Goal: Task Accomplishment & Management: Manage account settings

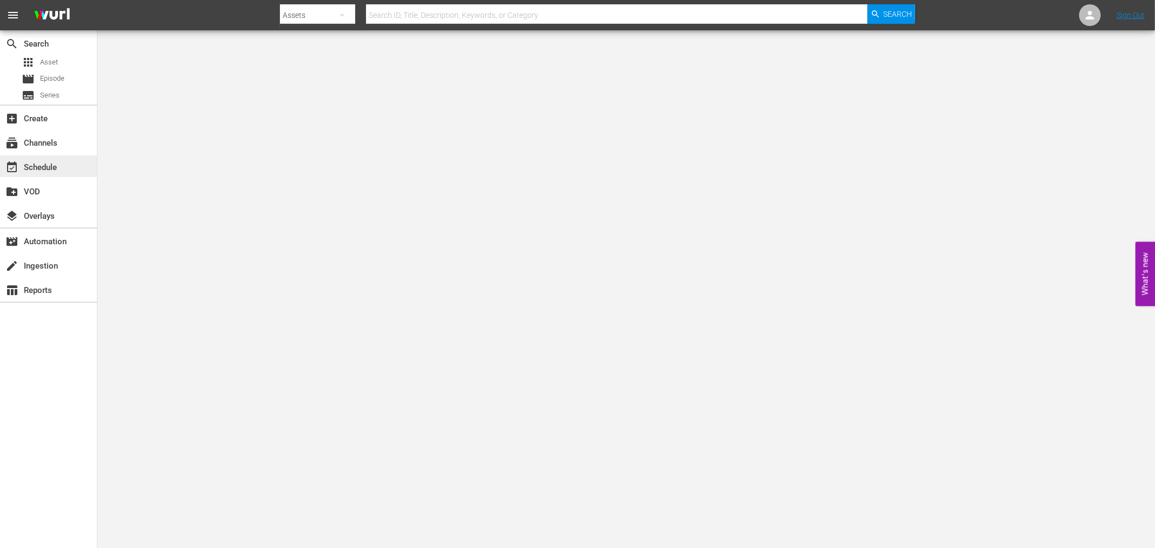
click at [38, 168] on div "event_available Schedule" at bounding box center [30, 166] width 61 height 10
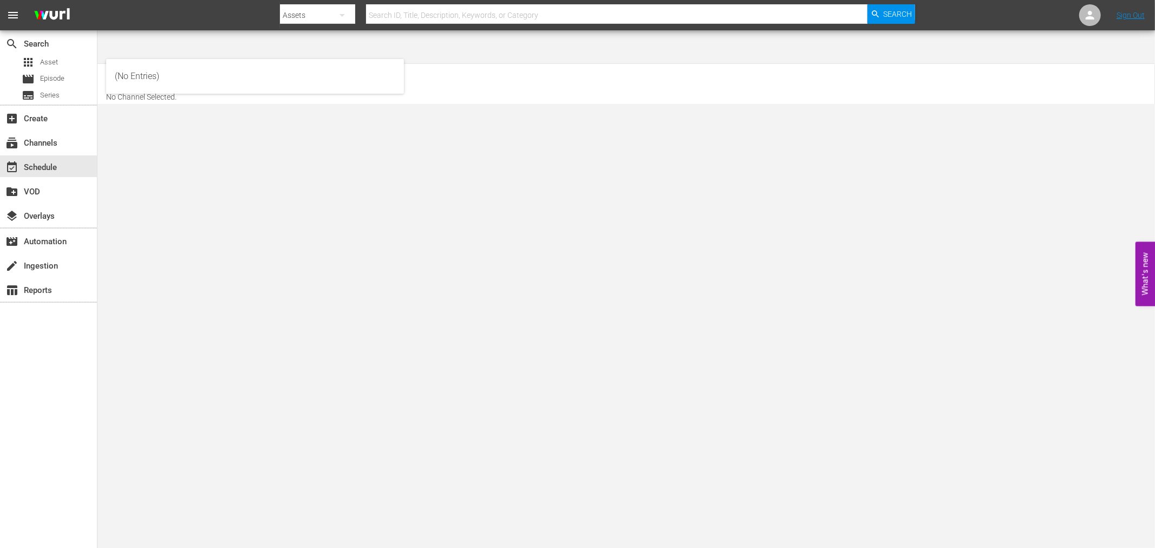
click at [171, 67] on input "text" at bounding box center [175, 80] width 139 height 26
type input "d"
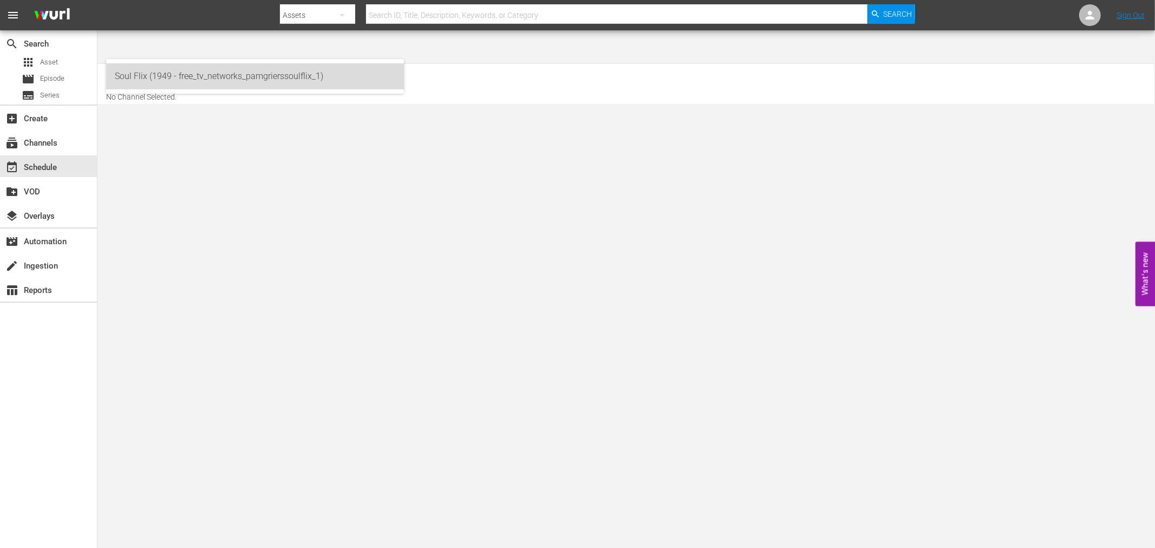
click at [157, 76] on div "Soul Flix (1949 - free_tv_networks_pamgrierssoulflix_1)" at bounding box center [255, 76] width 280 height 26
type input "Soul Flix (1949 - free_tv_networks_pamgrierssoulflix_1)"
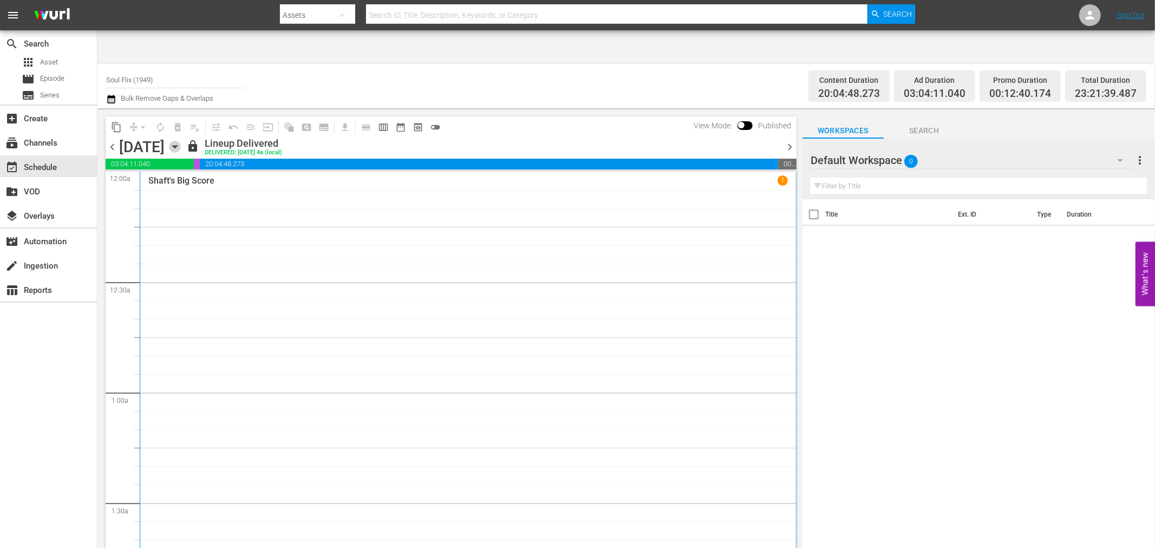
click at [181, 141] on icon "button" at bounding box center [175, 147] width 12 height 12
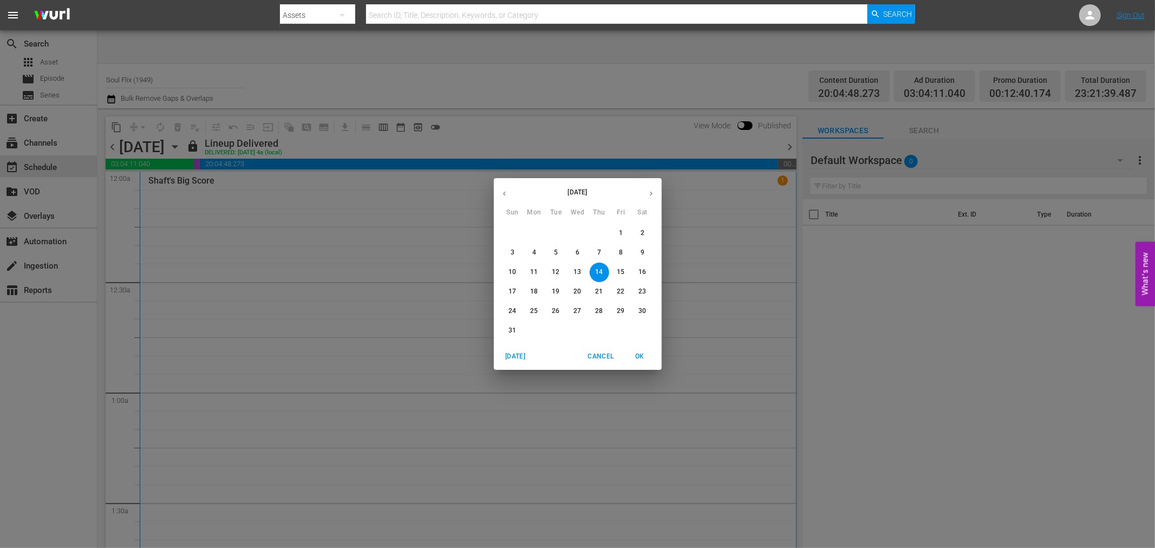
click at [581, 254] on span "6" at bounding box center [577, 252] width 19 height 9
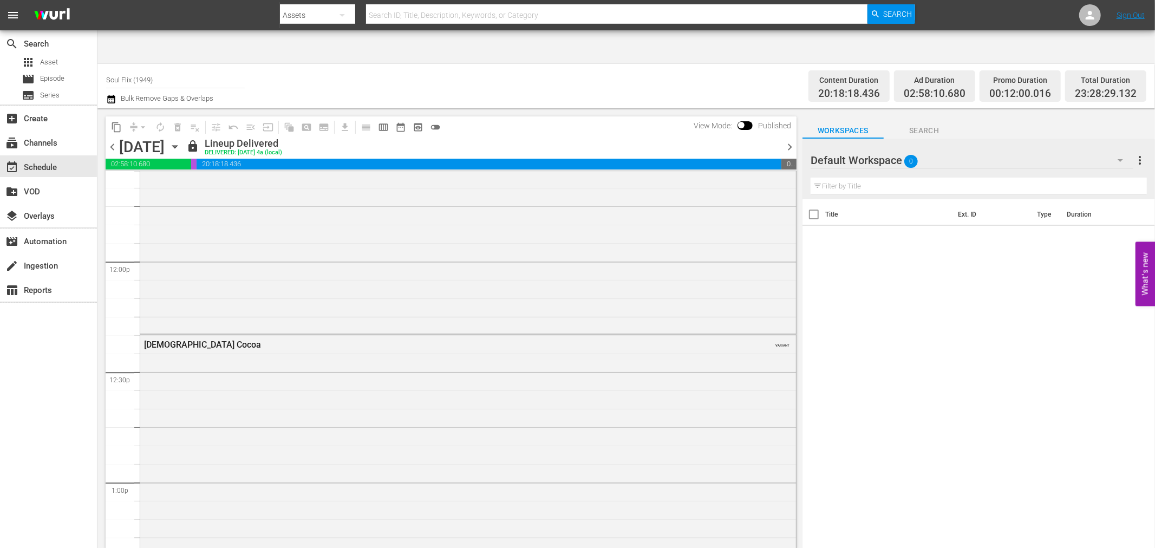
scroll to position [2646, 0]
click at [176, 254] on div "[DEMOGRAPHIC_DATA] Cocoa" at bounding box center [438, 259] width 588 height 10
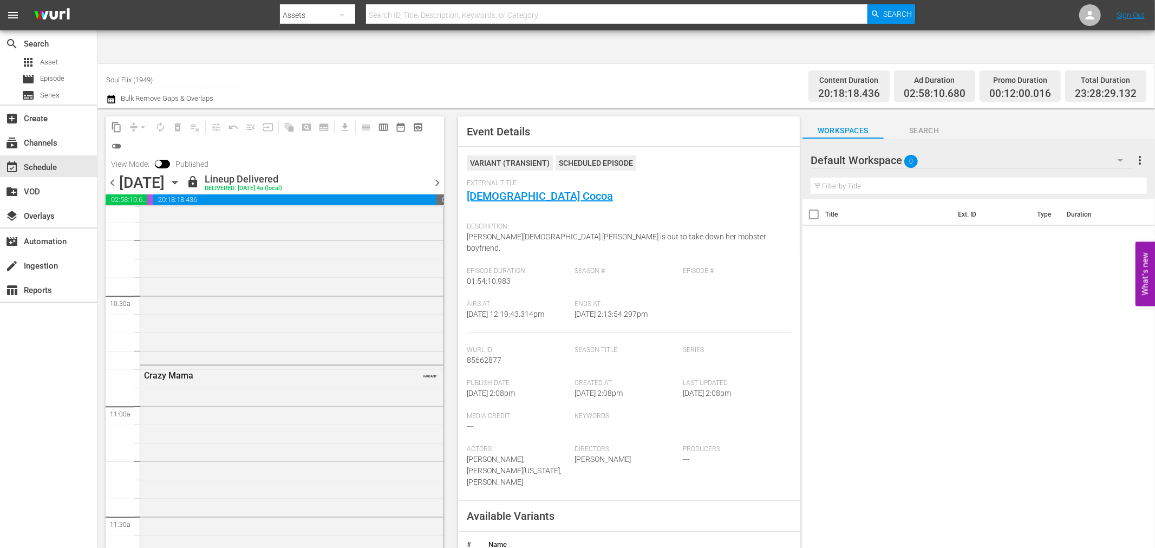
scroll to position [2225, 0]
click at [174, 370] on div "Crazy Mama VARIANT" at bounding box center [291, 536] width 303 height 332
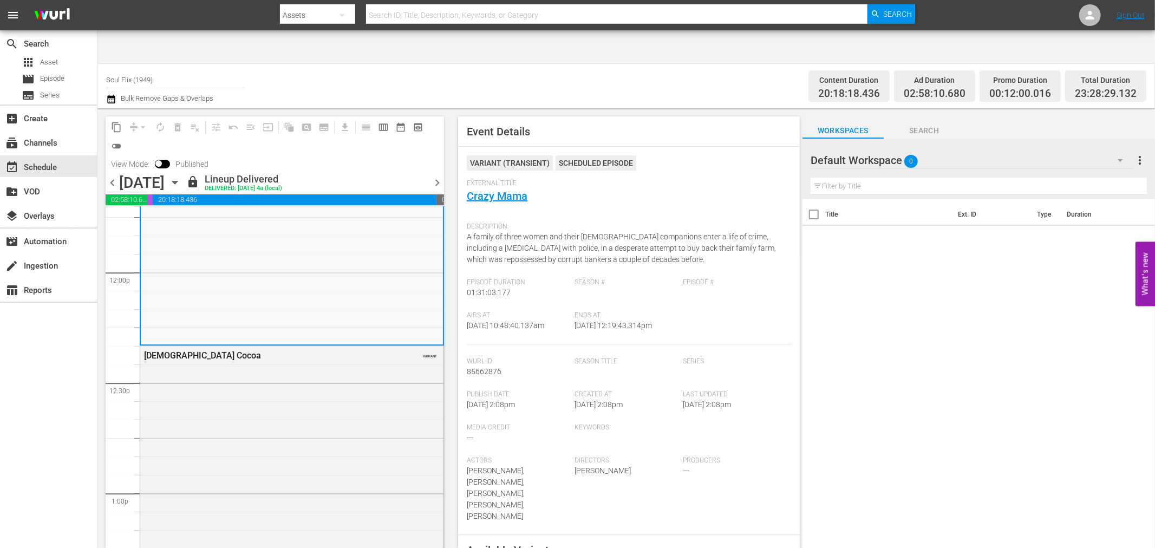
scroll to position [2586, 0]
click at [204, 378] on div "[DEMOGRAPHIC_DATA] Cocoa VARIANT" at bounding box center [291, 552] width 303 height 417
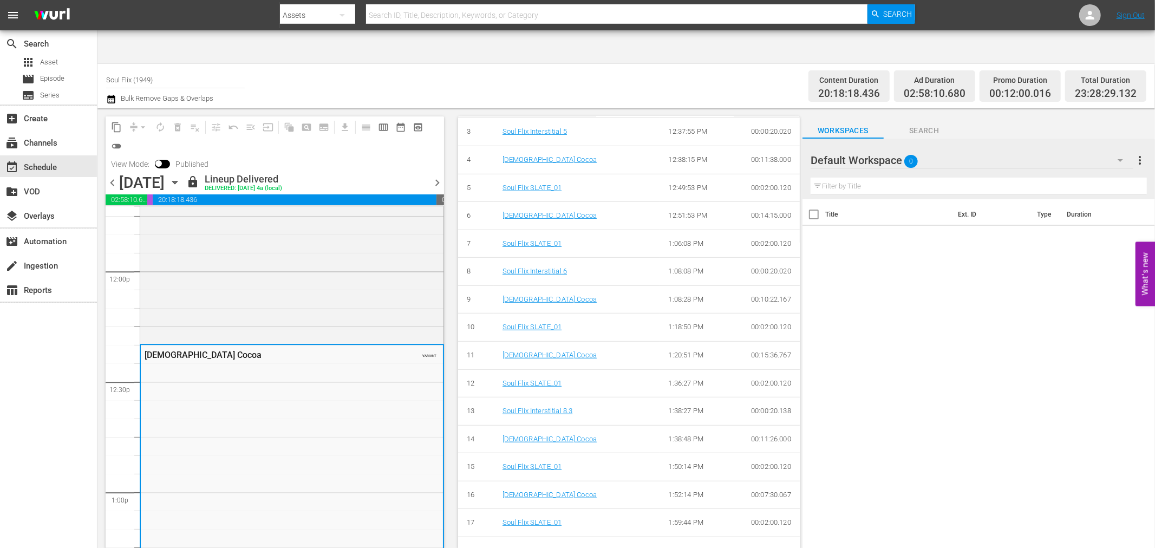
scroll to position [563, 0]
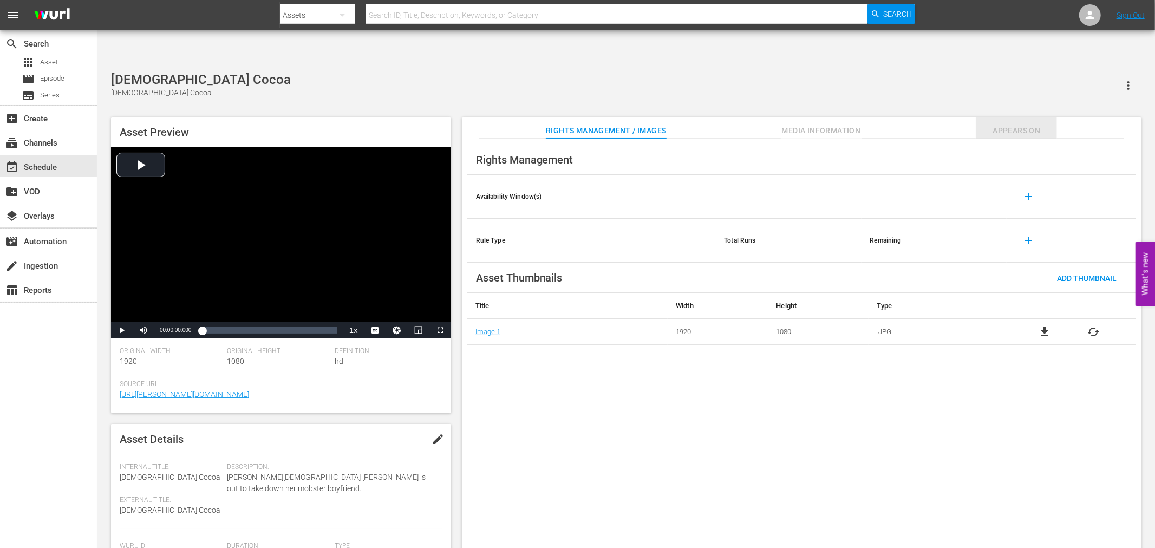
click at [987, 124] on span "Appears On" at bounding box center [1016, 131] width 81 height 14
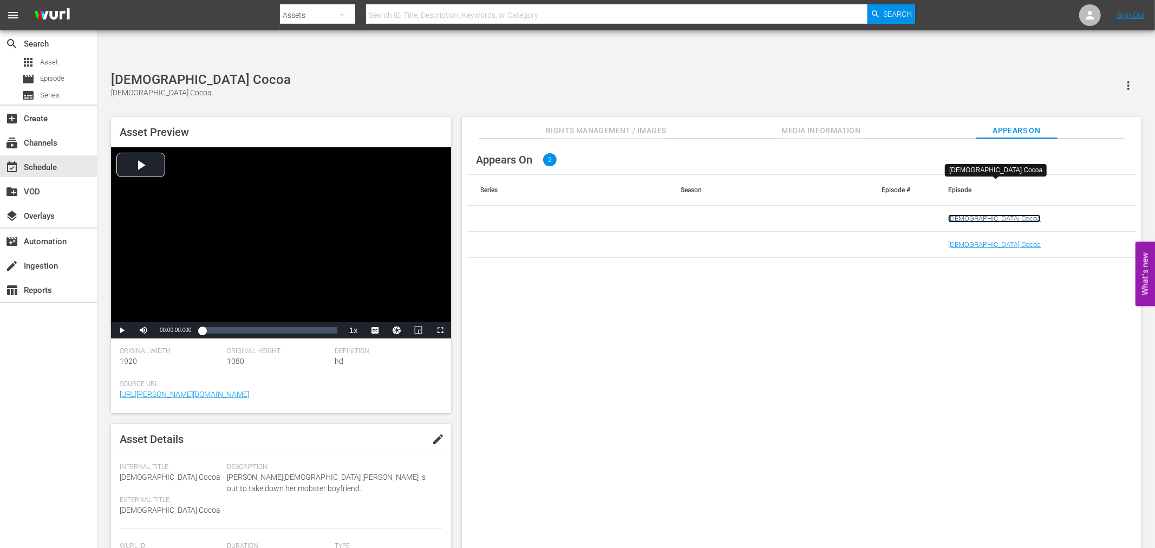
click at [959, 214] on link "[DEMOGRAPHIC_DATA] Cocoa" at bounding box center [994, 218] width 93 height 8
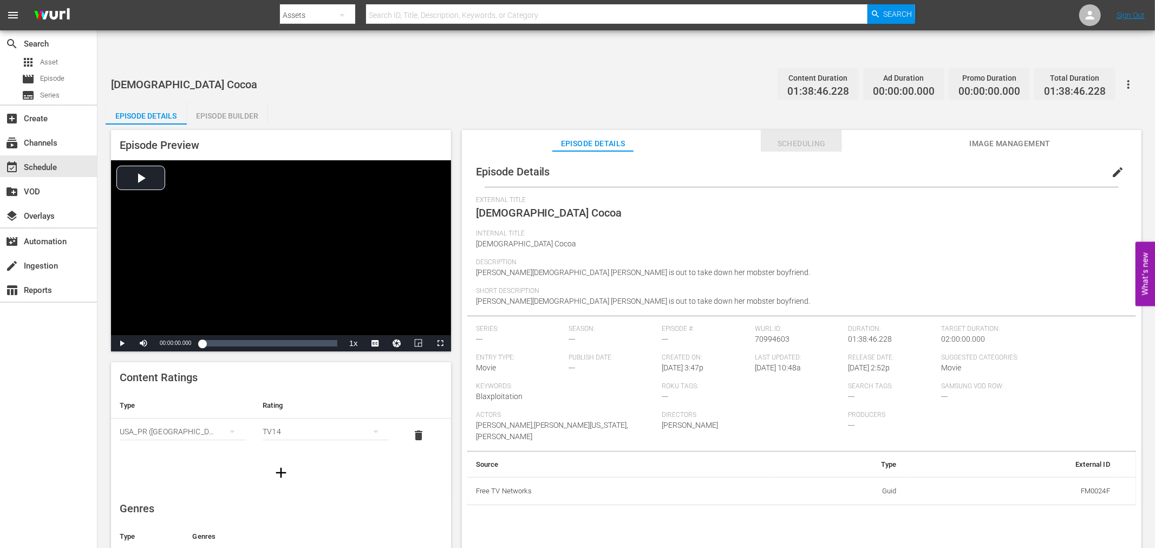
click at [824, 137] on span "Scheduling" at bounding box center [801, 144] width 81 height 14
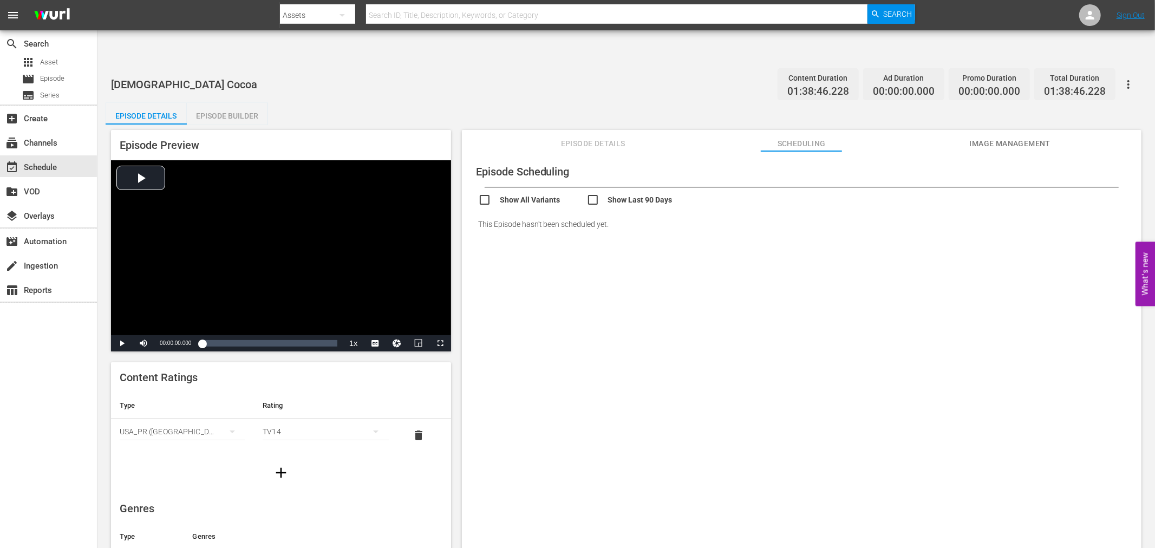
click at [489, 193] on input "checkbox" at bounding box center [532, 201] width 108 height 16
checkbox input "true"
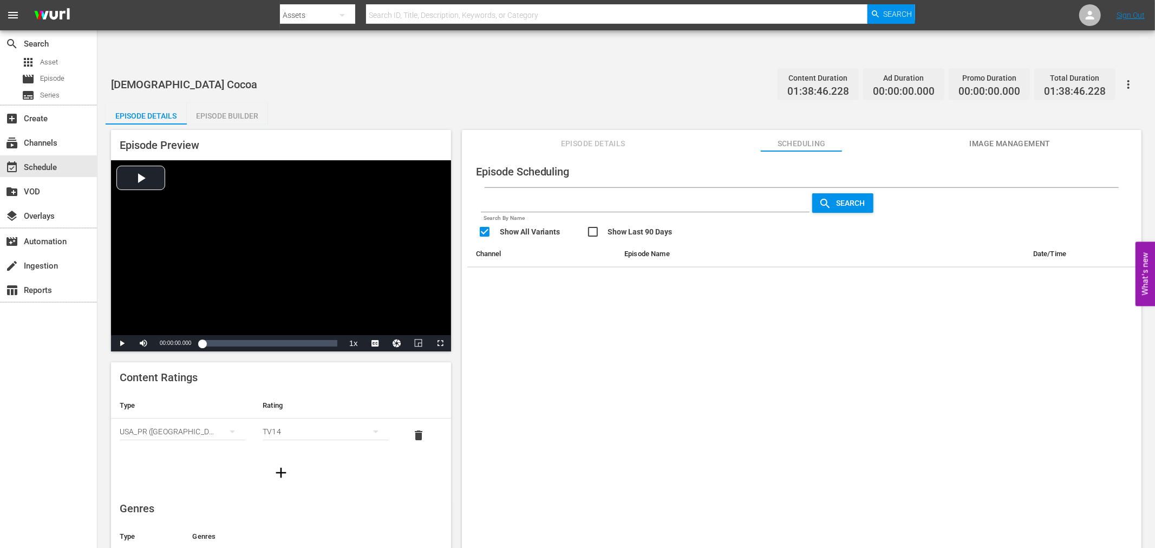
click at [593, 225] on input "checkbox" at bounding box center [640, 233] width 108 height 16
checkbox input "true"
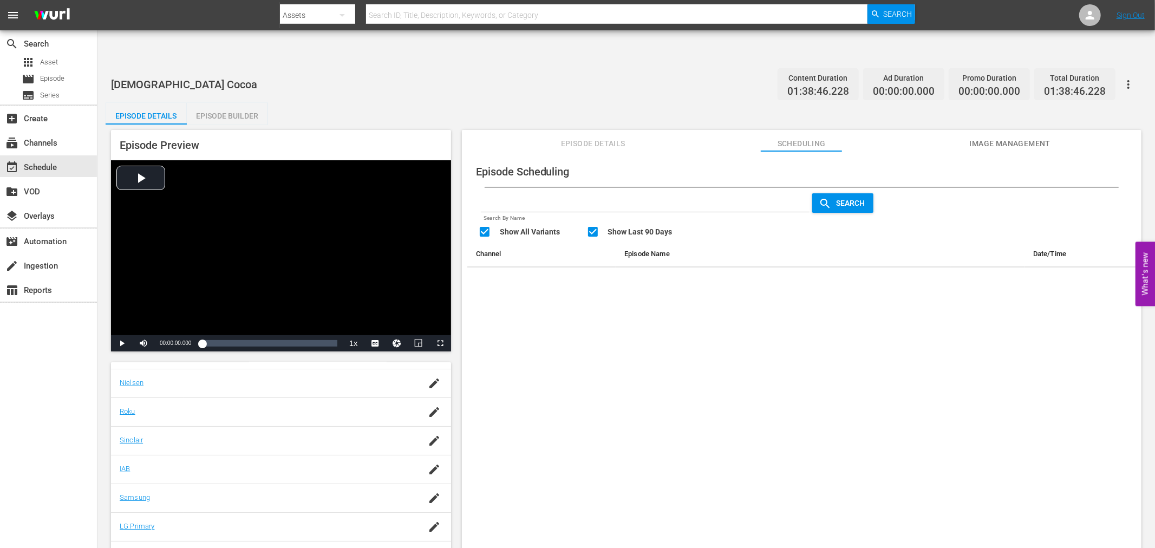
click at [207, 103] on div "Episode Builder" at bounding box center [227, 116] width 81 height 26
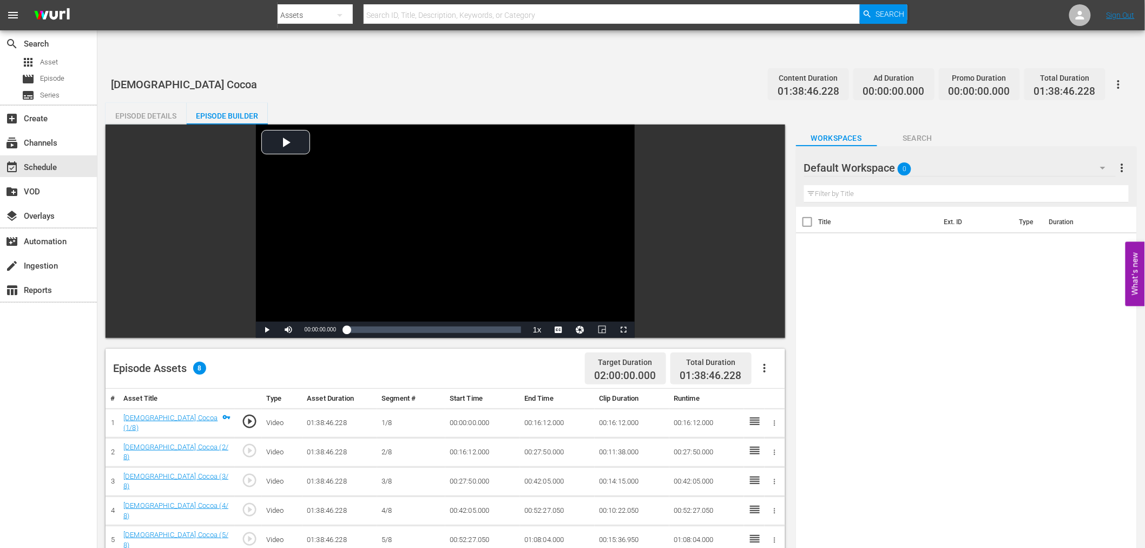
click at [383, 15] on input "text" at bounding box center [612, 15] width 496 height 26
type input "[DEMOGRAPHIC_DATA] coca"
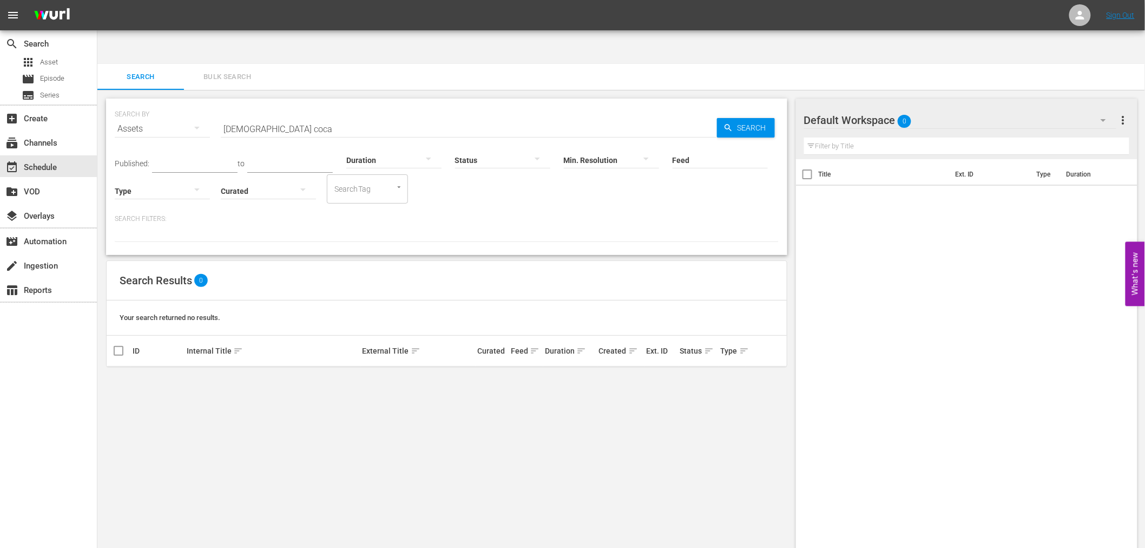
click at [381, 116] on input "[DEMOGRAPHIC_DATA] coca" at bounding box center [469, 129] width 496 height 26
type input "[DEMOGRAPHIC_DATA] cocoa"
click at [473, 387] on div "SEARCH BY Search By Assets Search ID, Title, Description, Keywords, or Category…" at bounding box center [446, 336] width 699 height 493
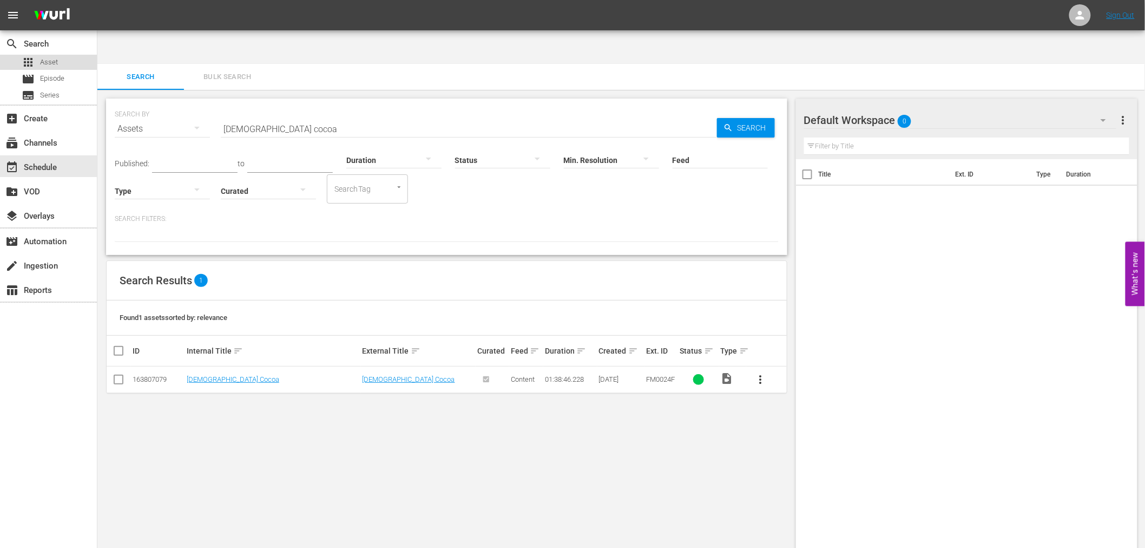
click at [36, 58] on div "apps Asset" at bounding box center [40, 62] width 36 height 15
click at [300, 116] on input "[DEMOGRAPHIC_DATA] cocoa" at bounding box center [469, 129] width 496 height 26
click at [636, 516] on div "SEARCH BY Search By Assets Search ID, Title, Description, Keywords, or Category…" at bounding box center [446, 336] width 699 height 493
click at [400, 474] on div "SEARCH BY Search By Assets Search ID, Title, Description, Keywords, or Category…" at bounding box center [446, 336] width 699 height 493
click at [493, 454] on div "SEARCH BY Search By Assets Search ID, Title, Description, Keywords, or Category…" at bounding box center [446, 336] width 699 height 493
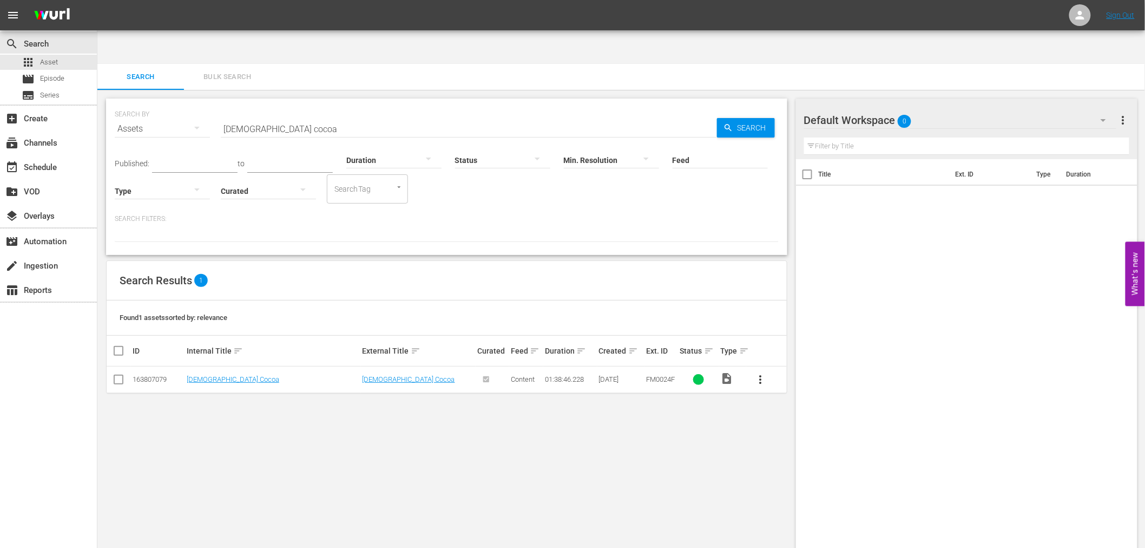
click at [769, 419] on div "SEARCH BY Search By Assets Search ID, Title, Description, Keywords, or Category…" at bounding box center [446, 336] width 699 height 493
click at [1056, 288] on div "Title Ext. ID Type Duration" at bounding box center [967, 364] width 342 height 410
click at [191, 375] on link "[DEMOGRAPHIC_DATA] Cocoa" at bounding box center [233, 379] width 93 height 8
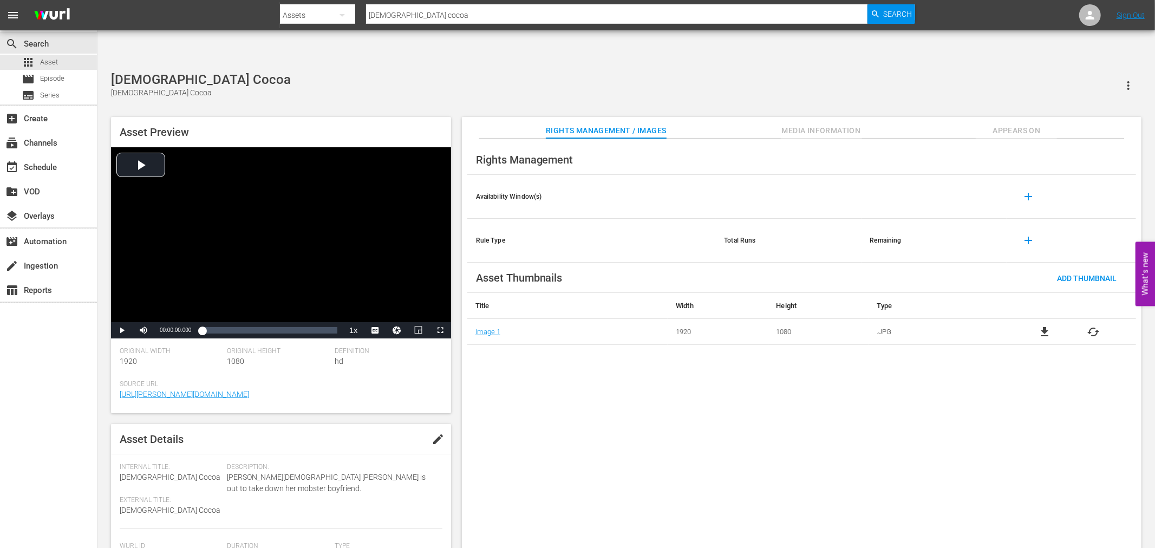
click at [1018, 399] on div "Rights Management Availability Window(s) add Rule Type Total Runs Remaining add…" at bounding box center [801, 352] width 679 height 427
click at [1019, 124] on span "Appears On" at bounding box center [1016, 131] width 81 height 14
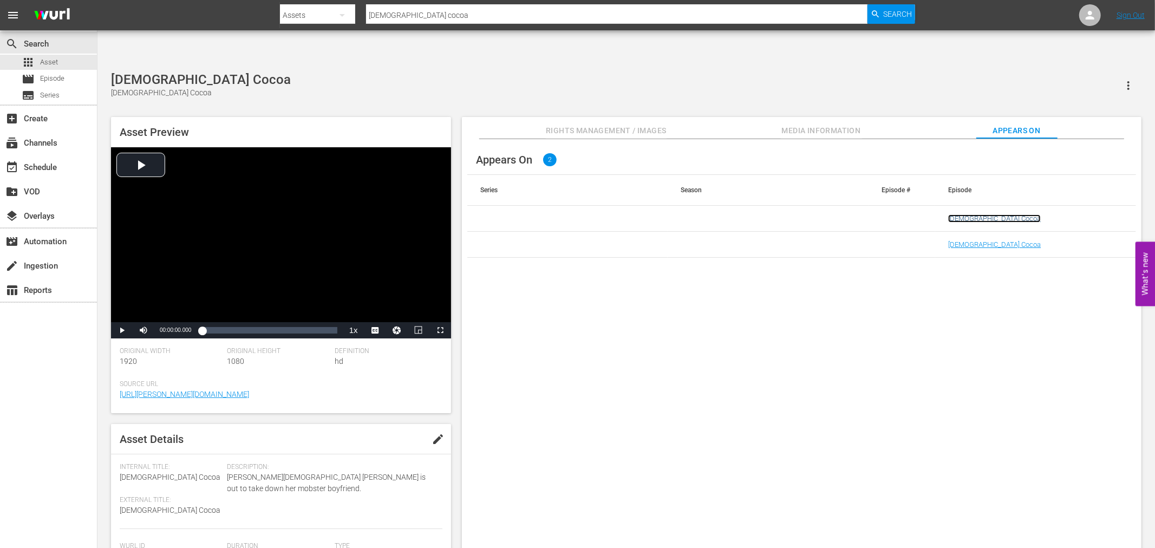
click at [972, 214] on link "[DEMOGRAPHIC_DATA] Cocoa" at bounding box center [994, 218] width 93 height 8
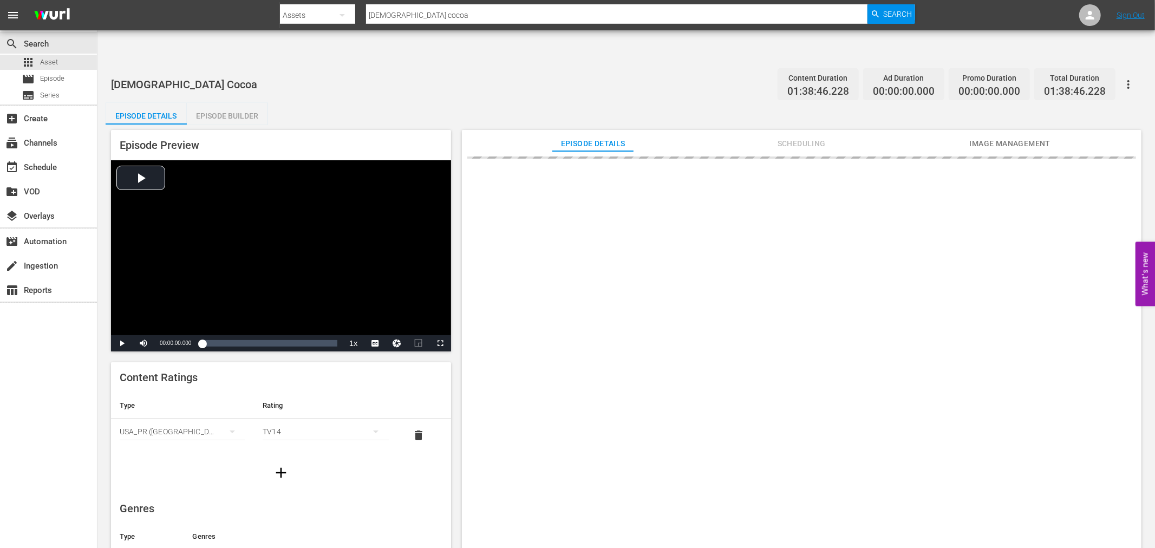
click at [813, 130] on button "Scheduling" at bounding box center [801, 141] width 81 height 22
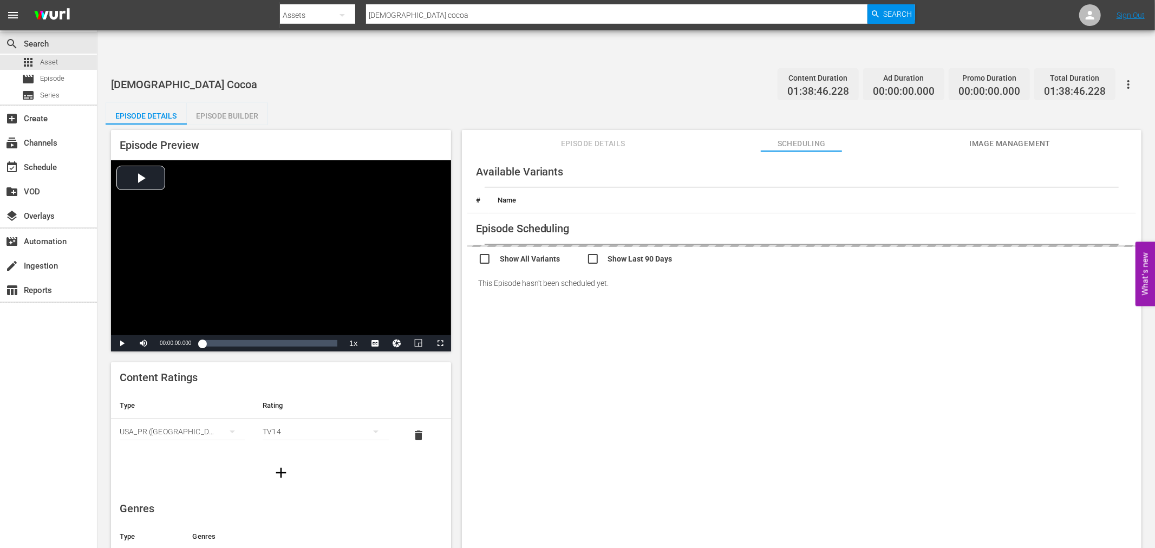
click at [811, 137] on span "Scheduling" at bounding box center [801, 144] width 81 height 14
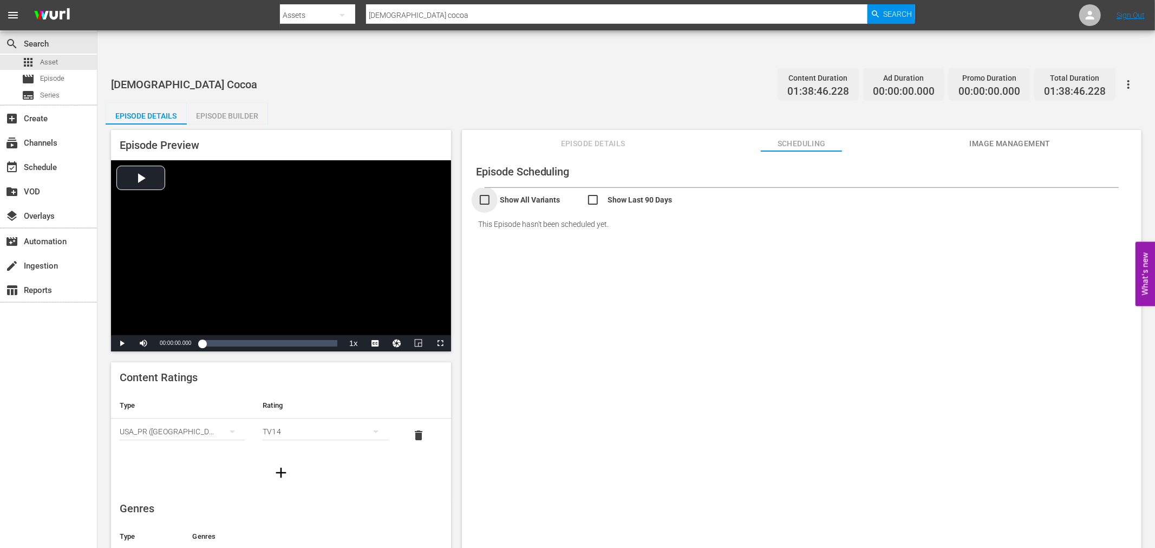
click at [504, 193] on input "checkbox" at bounding box center [532, 201] width 108 height 16
checkbox input "true"
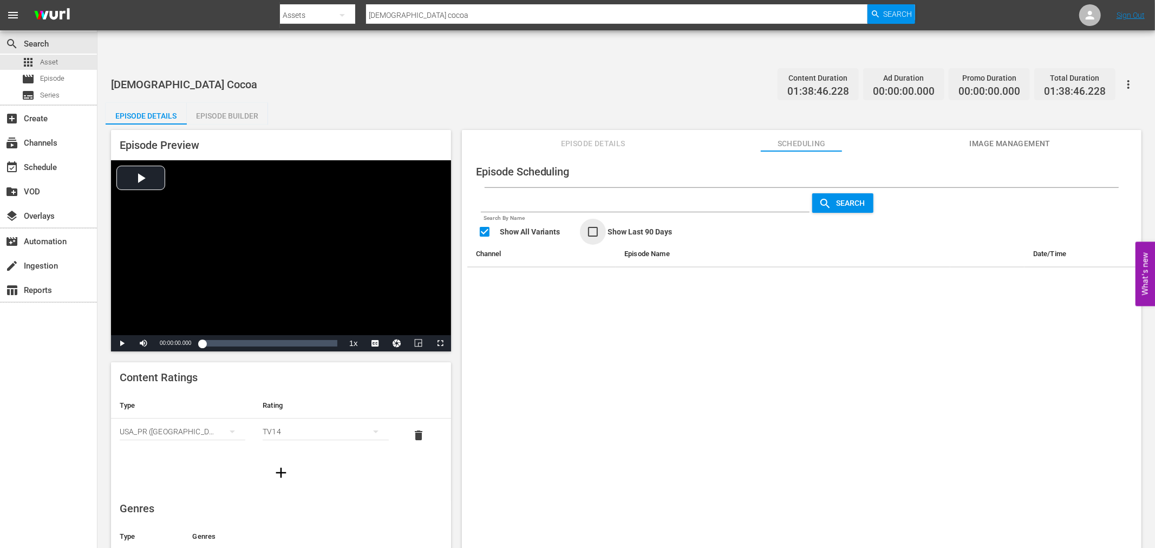
click at [593, 225] on input "checkbox" at bounding box center [640, 233] width 108 height 16
checkbox input "true"
click at [826, 342] on div "Episode Scheduling Search By Name Search Show All Variants Show Last 90 Days Ch…" at bounding box center [801, 362] width 679 height 423
click at [48, 167] on div "event_available Schedule" at bounding box center [30, 166] width 61 height 10
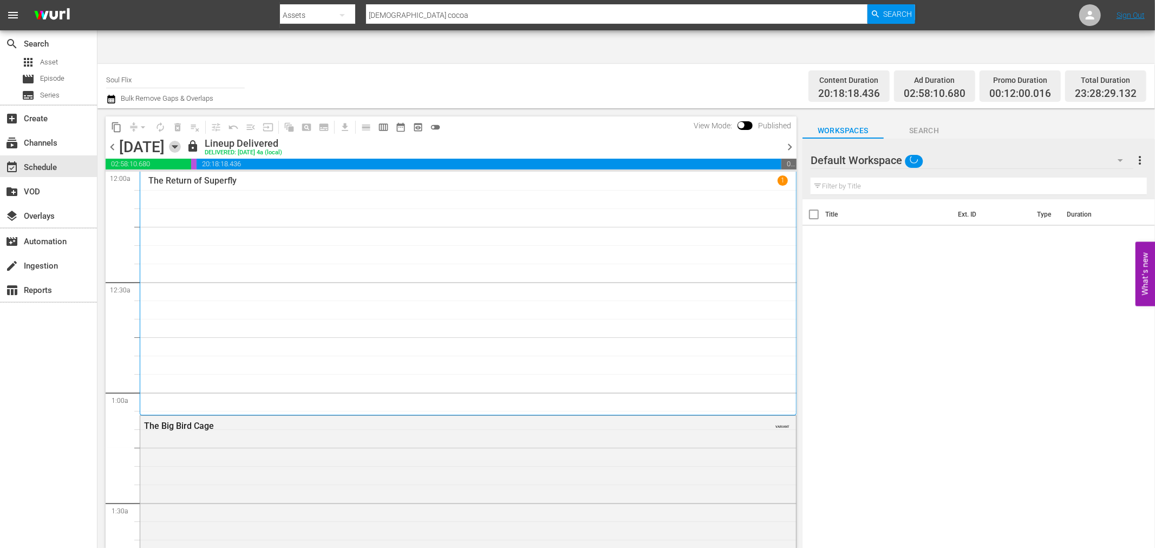
click at [181, 141] on icon "button" at bounding box center [175, 147] width 12 height 12
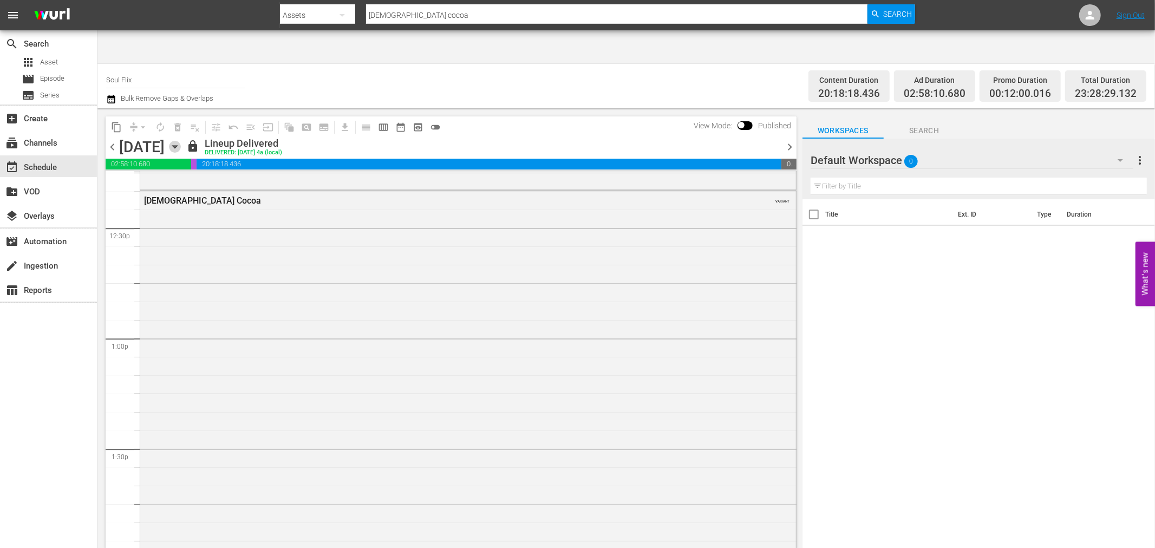
scroll to position [2707, 0]
click at [276, 221] on div "[DEMOGRAPHIC_DATA] Cocoa VARIANT" at bounding box center [468, 396] width 656 height 417
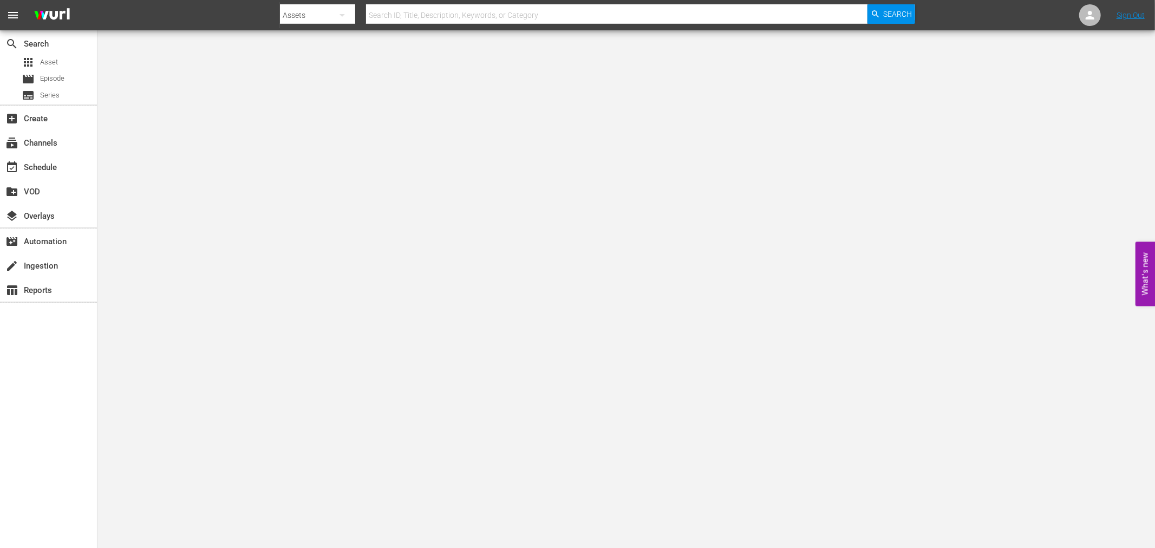
click at [507, 15] on input "text" at bounding box center [616, 15] width 501 height 26
type input "[DEMOGRAPHIC_DATA] cocoa"
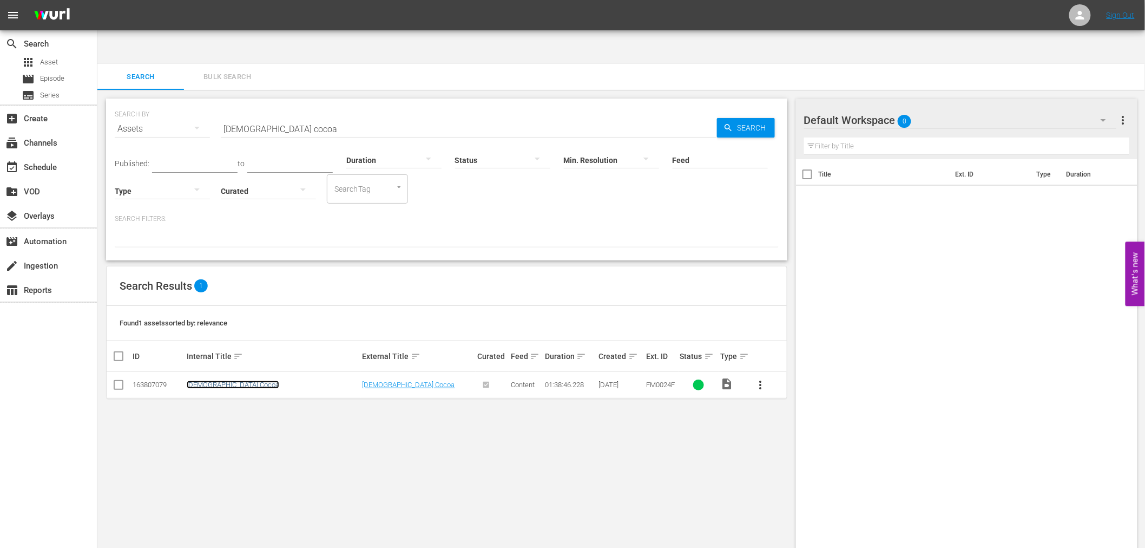
click at [201, 381] on link "[DEMOGRAPHIC_DATA] Cocoa" at bounding box center [233, 385] width 93 height 8
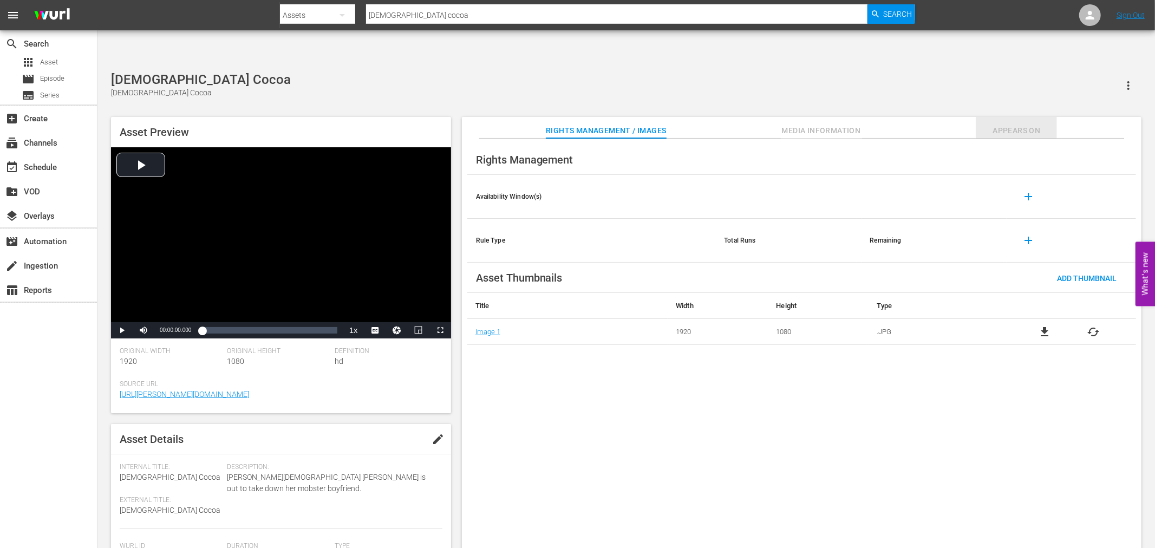
click at [1020, 124] on span "Appears On" at bounding box center [1016, 131] width 81 height 14
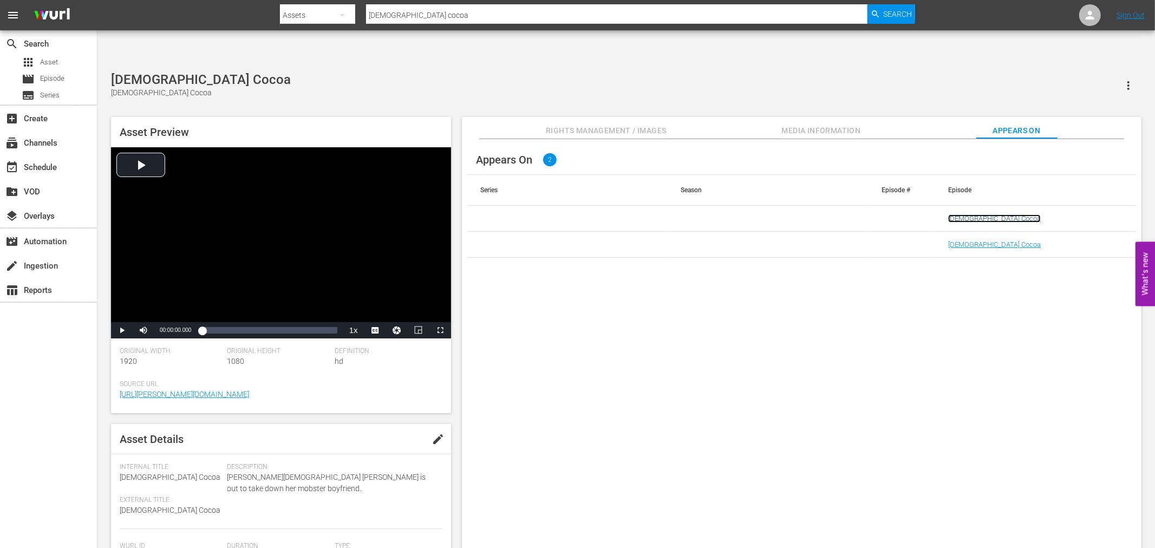
click at [959, 214] on link "[DEMOGRAPHIC_DATA] Cocoa" at bounding box center [994, 218] width 93 height 8
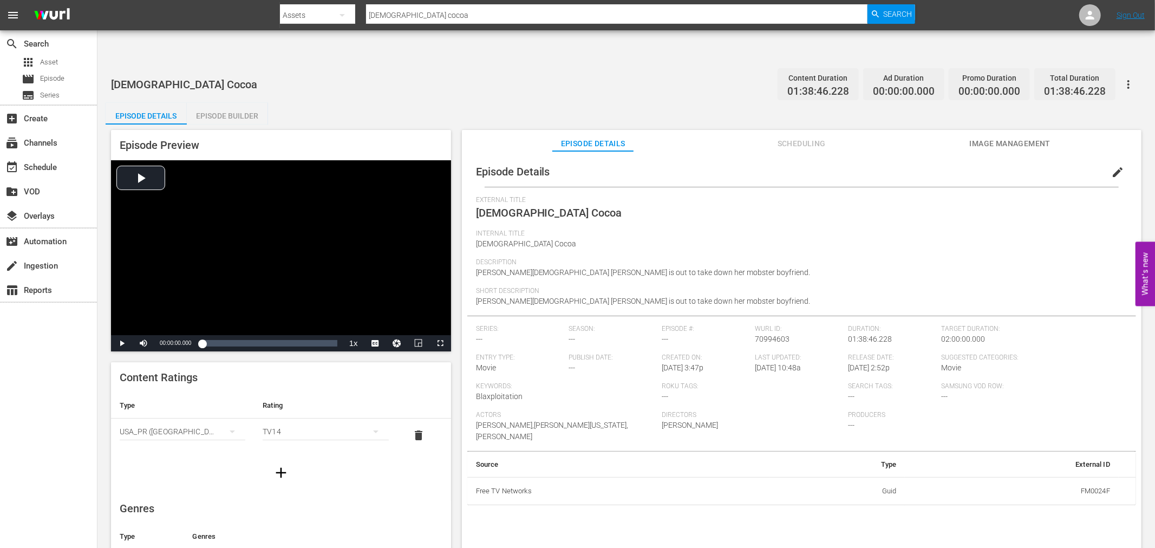
click at [272, 464] on icon "button" at bounding box center [280, 472] width 17 height 17
click at [207, 450] on div "simple table" at bounding box center [183, 465] width 126 height 30
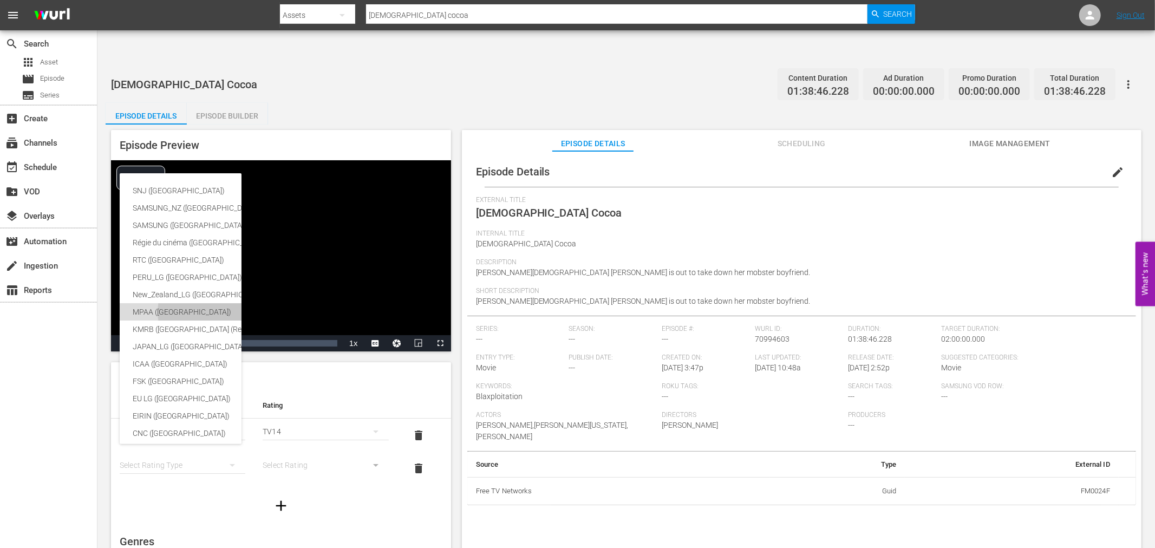
click at [167, 310] on div "MPAA (United States of America)" at bounding box center [257, 311] width 248 height 17
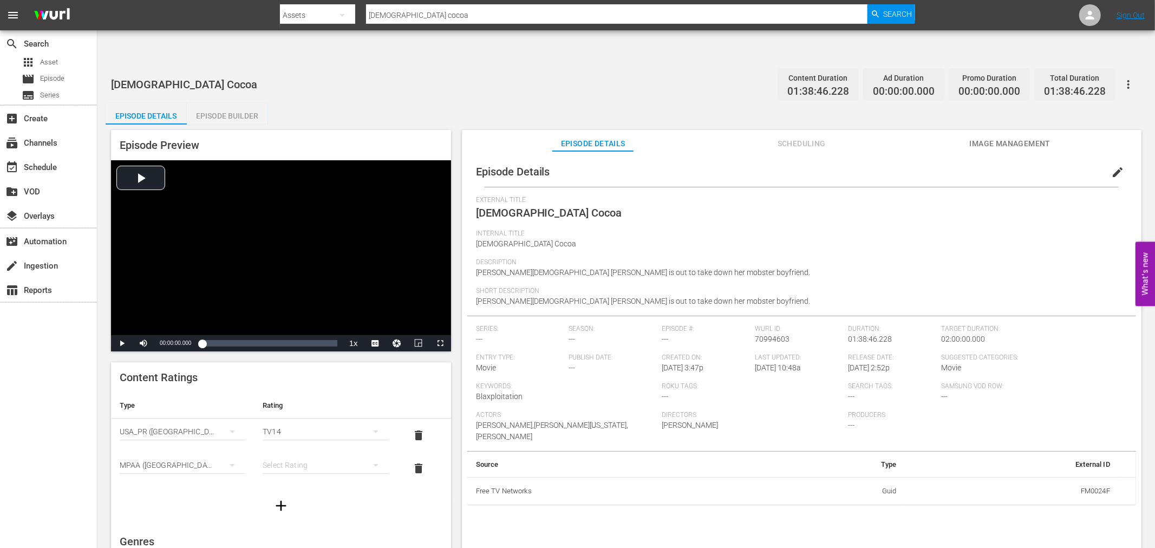
click at [290, 450] on div "simple table" at bounding box center [326, 465] width 126 height 30
click at [287, 486] on div "R" at bounding box center [320, 487] width 96 height 17
click at [413, 429] on span "delete" at bounding box center [419, 435] width 13 height 13
click at [582, 475] on div "Episode Details edit External Title Lady Cocoa Internal Title Lady Cocoa Descri…" at bounding box center [801, 362] width 679 height 423
click at [237, 103] on div "Episode Builder" at bounding box center [227, 116] width 81 height 26
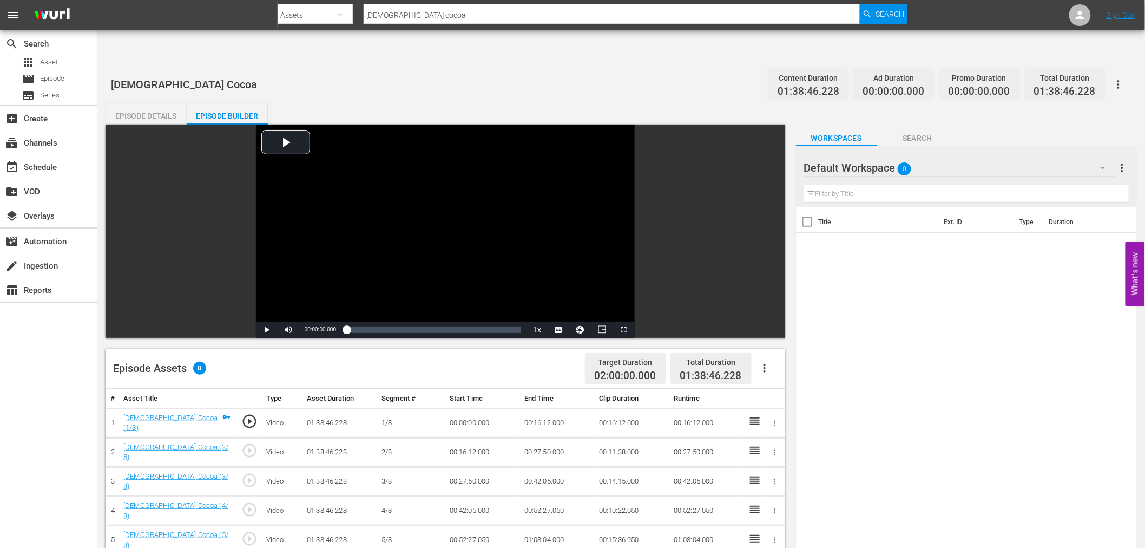
click at [141, 103] on div "Episode Details" at bounding box center [146, 116] width 81 height 26
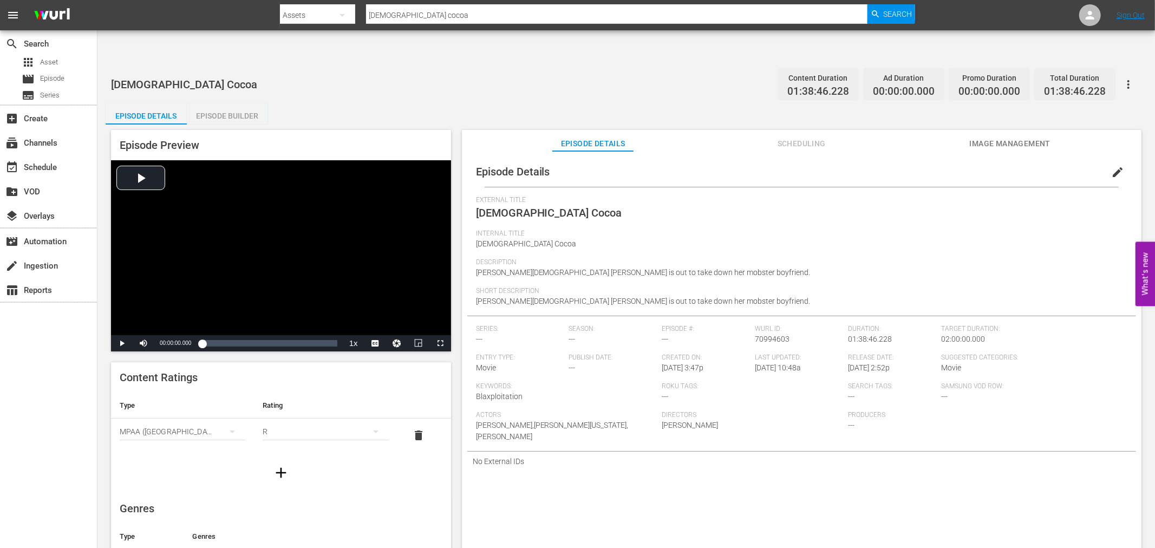
click at [612, 533] on body "menu Search By Assets Search ID, Title, Description, Keywords, or Category lady…" at bounding box center [577, 308] width 1155 height 548
click at [428, 23] on div "Search By Assets Search ID, Title, Description, Keywords, or Category lady coco…" at bounding box center [597, 15] width 635 height 26
click at [506, 17] on input "[DEMOGRAPHIC_DATA] cocoa" at bounding box center [616, 15] width 501 height 26
click at [900, 20] on span "Search" at bounding box center [897, 13] width 29 height 19
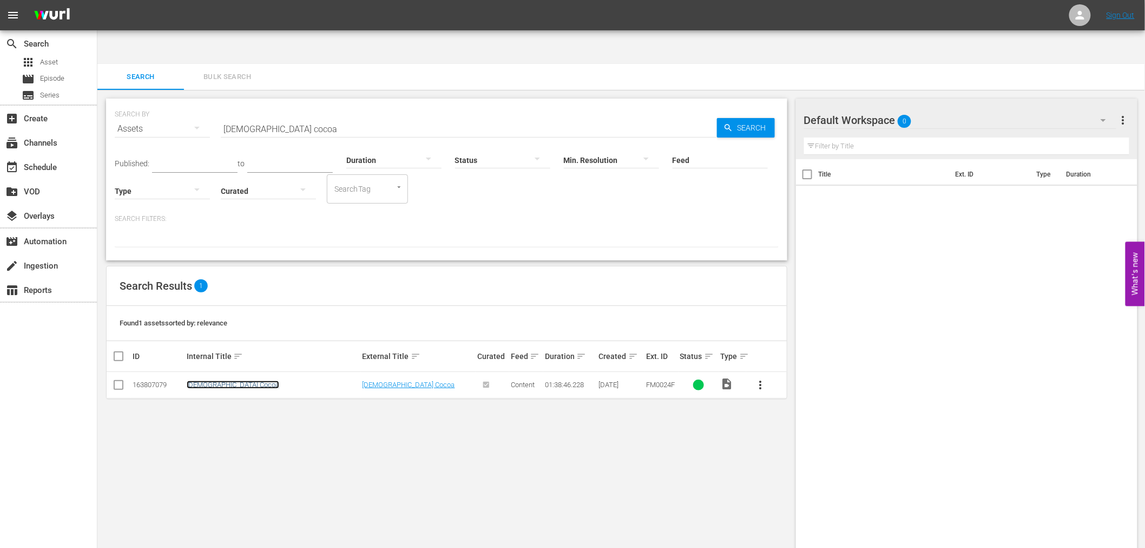
click at [210, 381] on link "[DEMOGRAPHIC_DATA] Cocoa" at bounding box center [233, 385] width 93 height 8
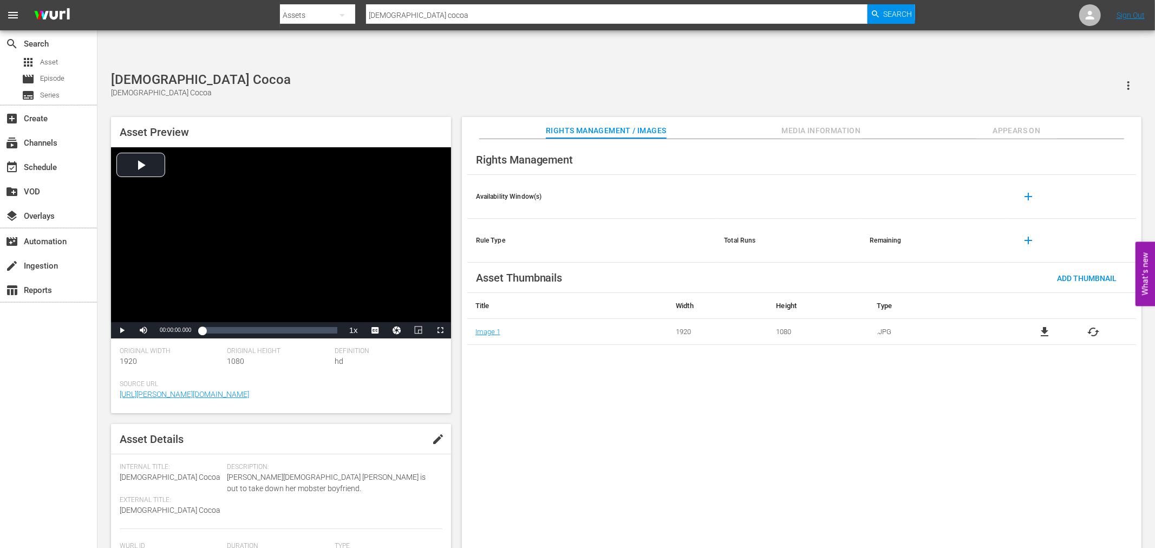
click at [821, 124] on span "Media Information" at bounding box center [821, 131] width 81 height 14
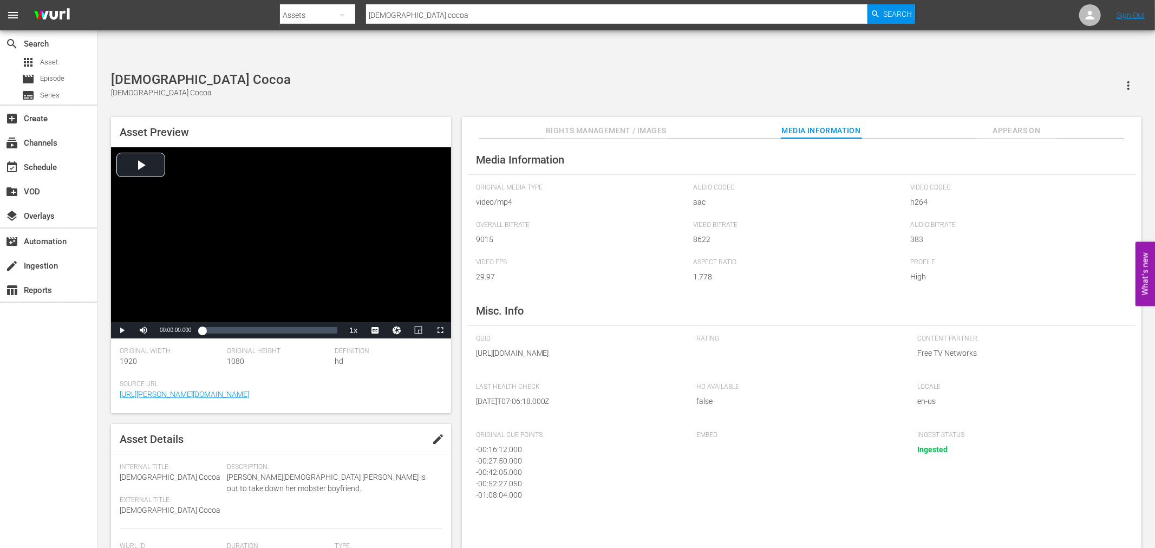
click at [1038, 124] on span "Appears On" at bounding box center [1016, 131] width 81 height 14
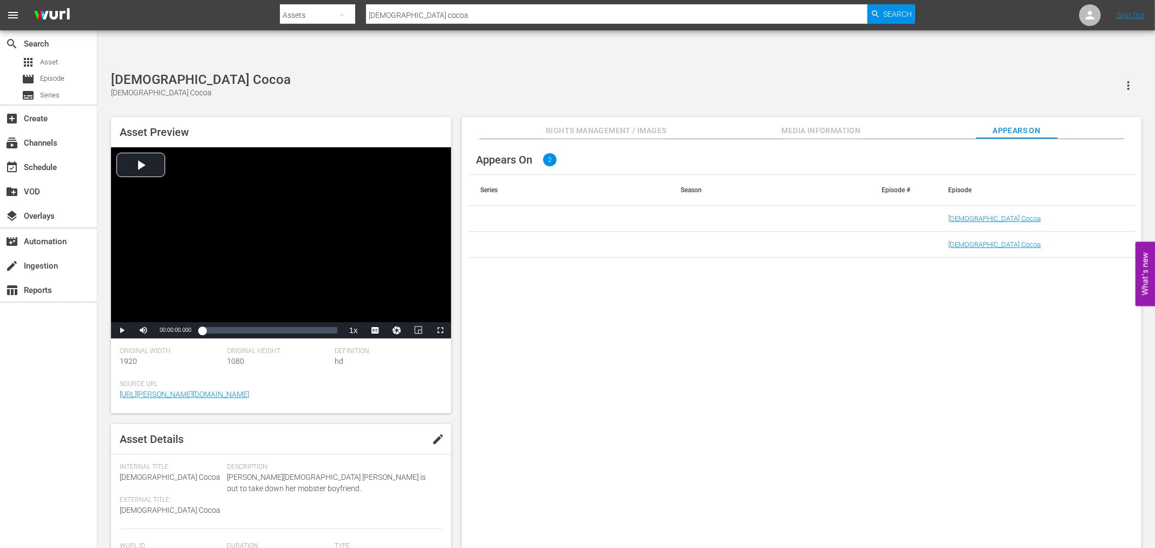
click at [966, 206] on td "[DEMOGRAPHIC_DATA] Cocoa" at bounding box center [1035, 219] width 201 height 26
click at [964, 214] on link "[DEMOGRAPHIC_DATA] Cocoa" at bounding box center [994, 218] width 93 height 8
